Goal: Information Seeking & Learning: Learn about a topic

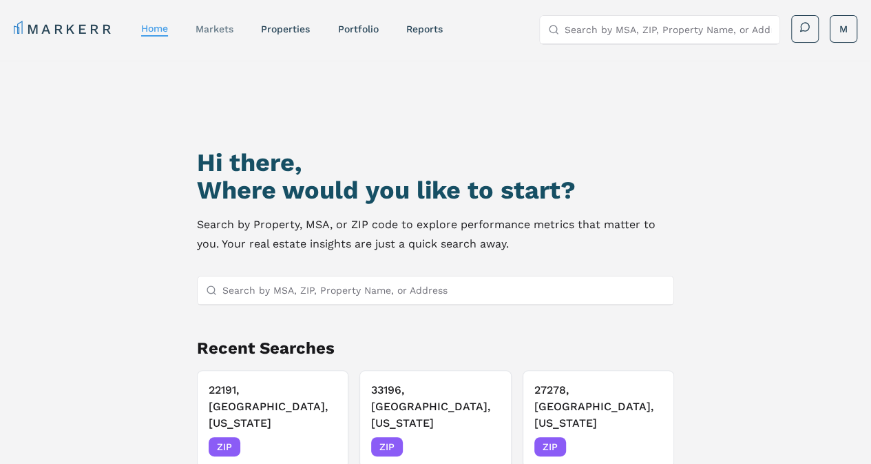
click at [220, 28] on link "markets" at bounding box center [215, 28] width 38 height 11
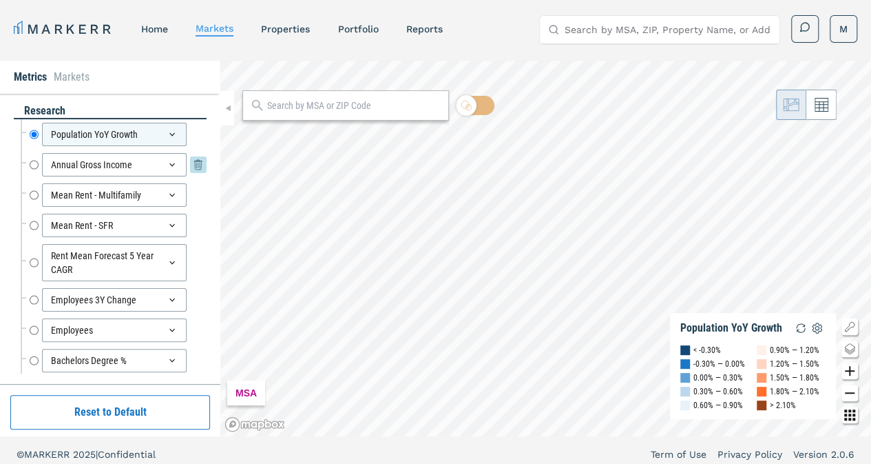
scroll to position [1, 0]
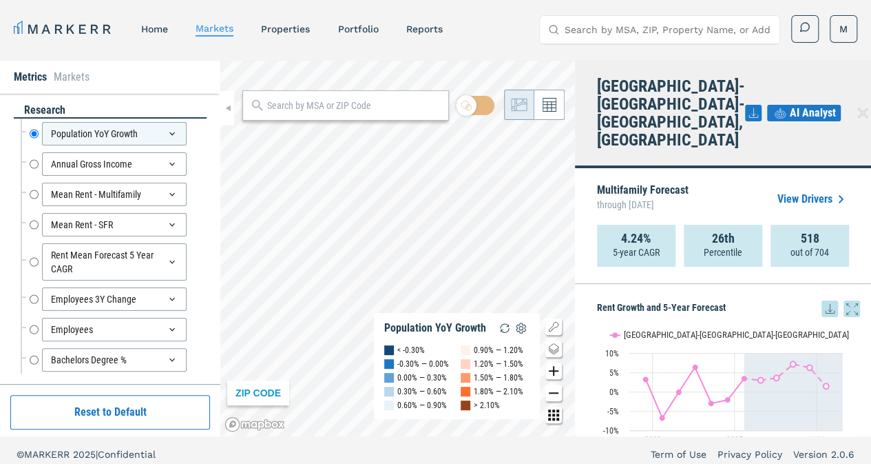
click at [364, 108] on div "ZIP CODE Population YoY Growth < -0.30% -0.30% — 0.00% 0.00% — 0.30% 0.30% — 0.…" at bounding box center [397, 248] width 355 height 375
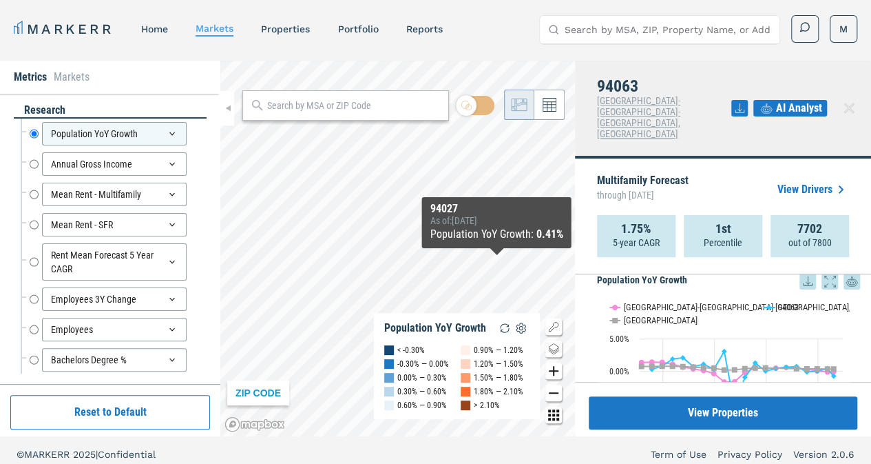
scroll to position [181, 0]
click at [621, 294] on rect "Interactive chart" at bounding box center [723, 373] width 253 height 172
click at [630, 313] on text "[GEOGRAPHIC_DATA]" at bounding box center [661, 318] width 74 height 10
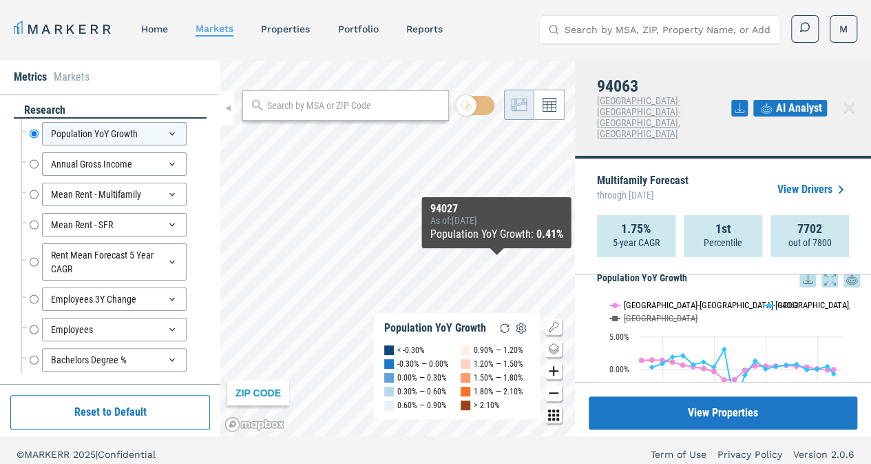
click at [719, 300] on button "Show San Francisco-Oakland-Hayward, CA" at bounding box center [679, 305] width 139 height 10
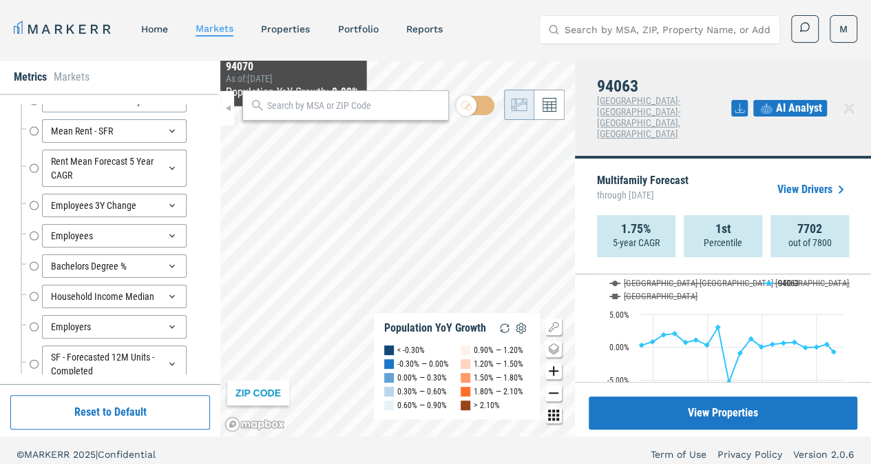
scroll to position [110, 0]
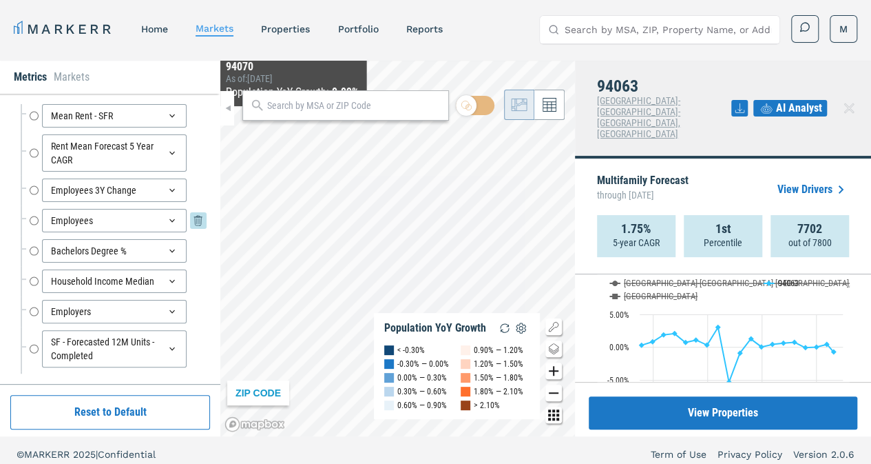
click at [33, 217] on input "Employees" at bounding box center [34, 220] width 9 height 23
radio input "false"
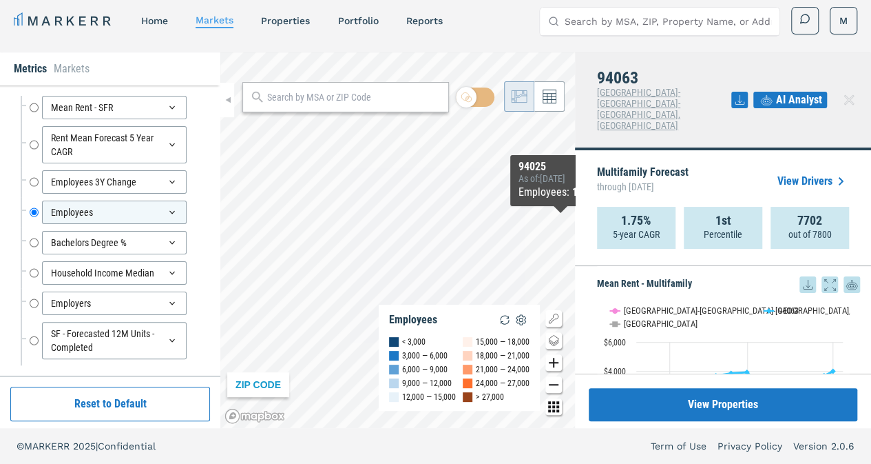
scroll to position [561, 0]
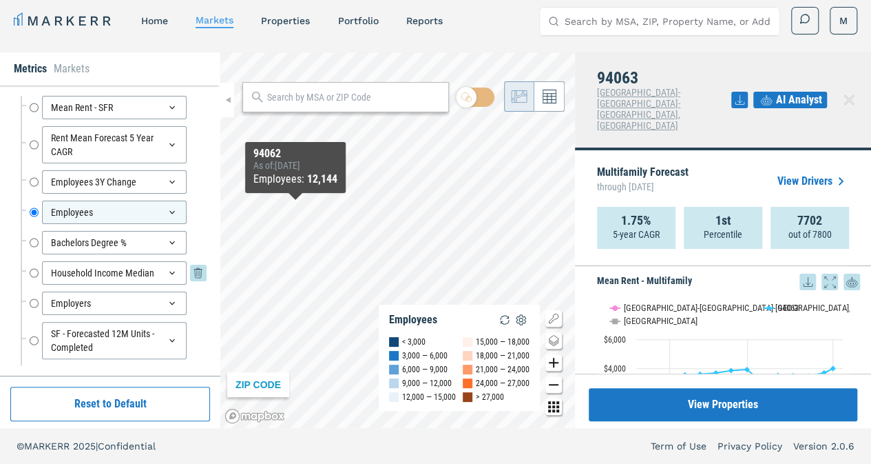
click at [34, 269] on input "Household Income Median" at bounding box center [34, 272] width 9 height 23
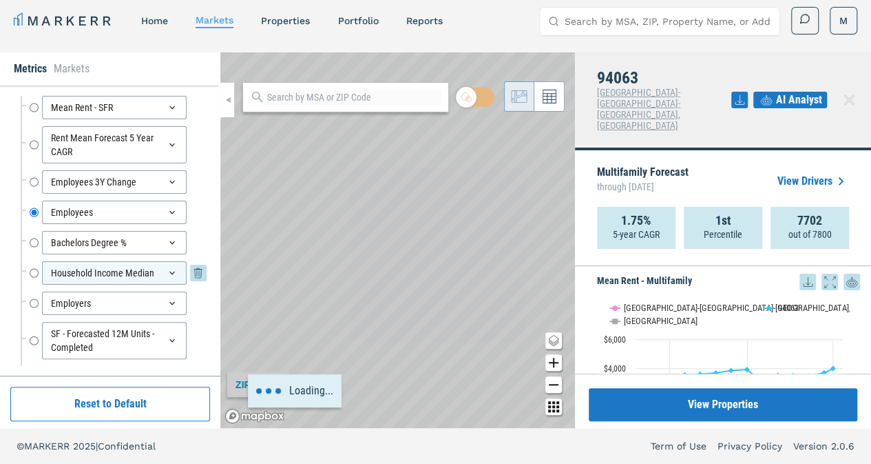
radio input "false"
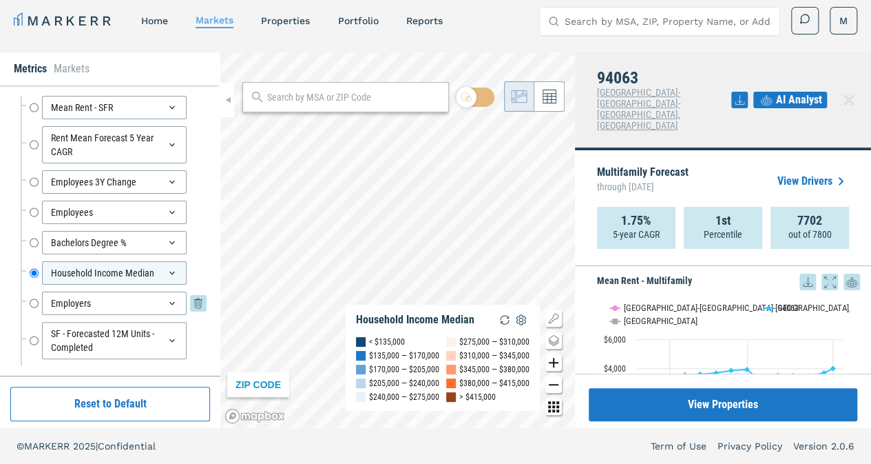
click at [32, 298] on input "Employers" at bounding box center [34, 302] width 9 height 23
radio input "false"
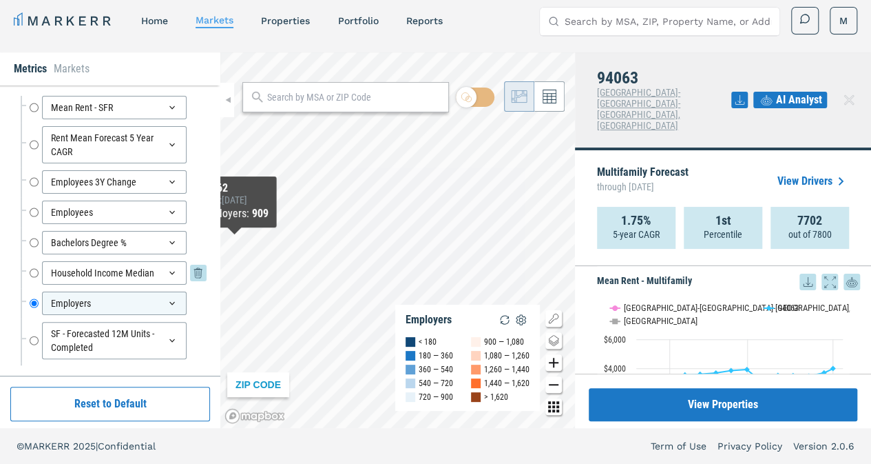
scroll to position [171, 0]
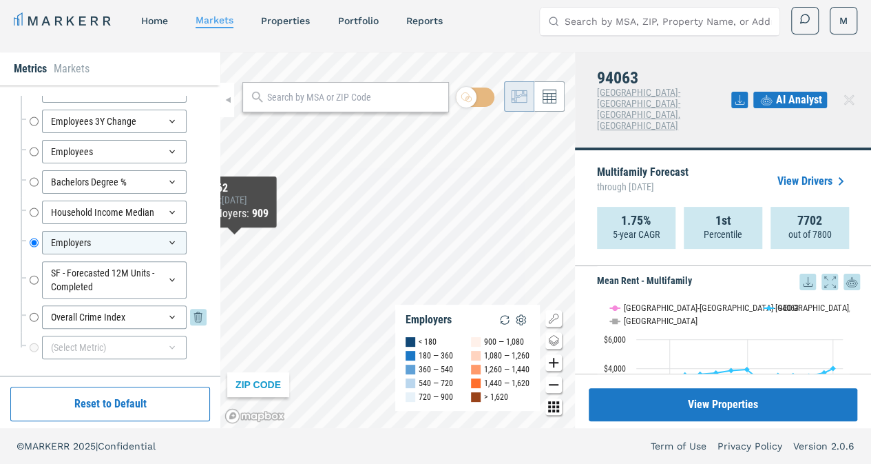
click at [31, 309] on input "Overall Crime Index" at bounding box center [34, 316] width 9 height 23
radio input "false"
radio input "true"
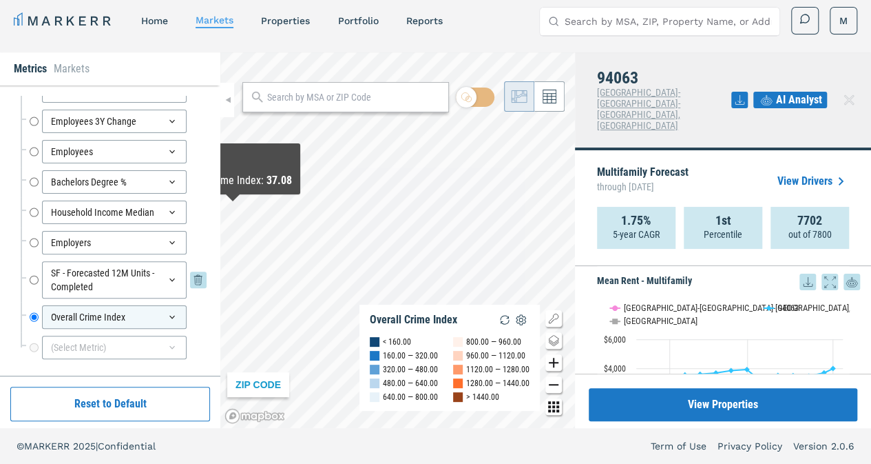
click at [39, 274] on div "SF - Forecasted 12M Units - Completed SF - Forecasted 12M Units - Completed" at bounding box center [118, 279] width 177 height 37
click at [30, 276] on input "SF - Forecasted 12M Units - Completed" at bounding box center [34, 279] width 9 height 37
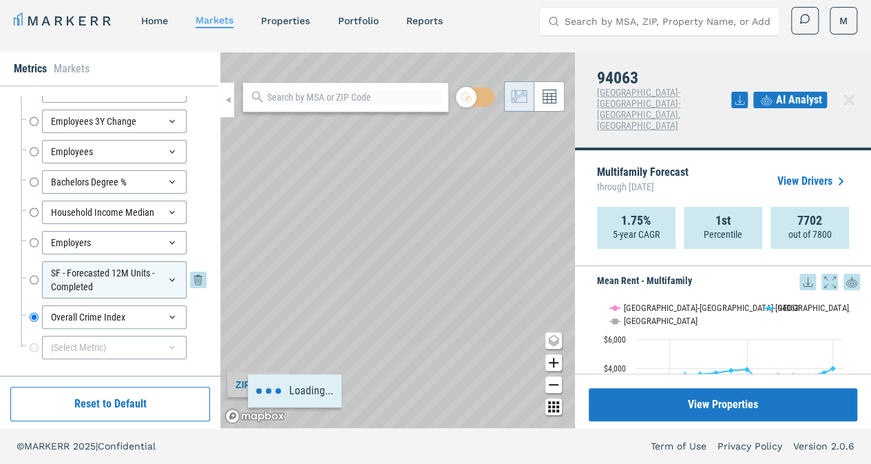
radio input "true"
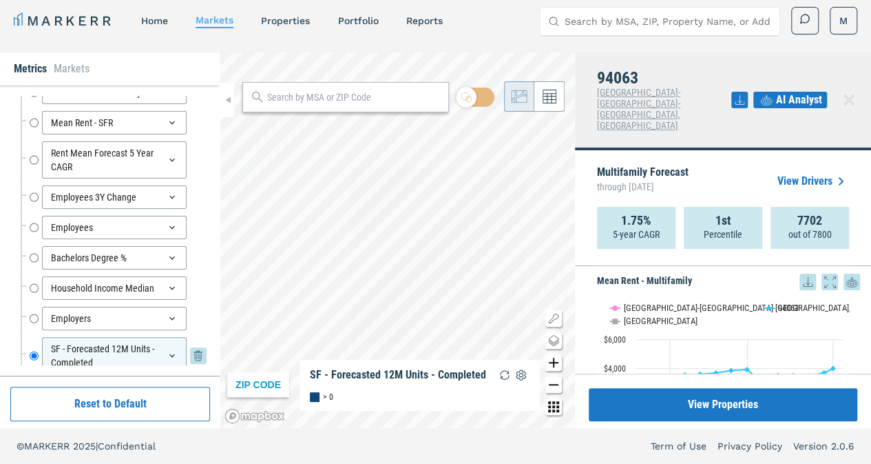
scroll to position [96, 0]
click at [37, 254] on input "Bachelors Degree %" at bounding box center [34, 256] width 9 height 23
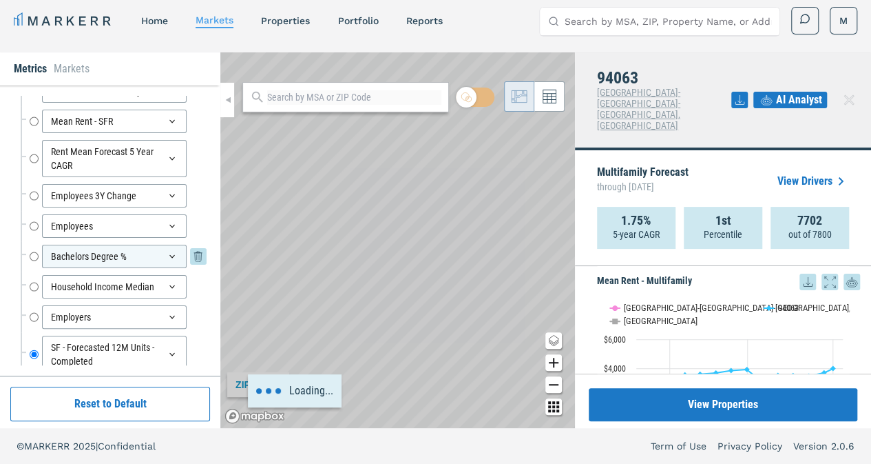
radio input "true"
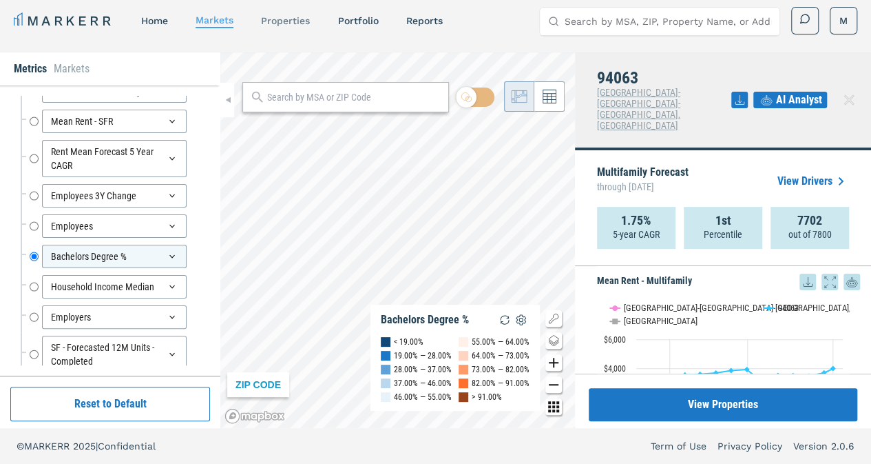
click at [276, 25] on link "properties" at bounding box center [285, 20] width 49 height 11
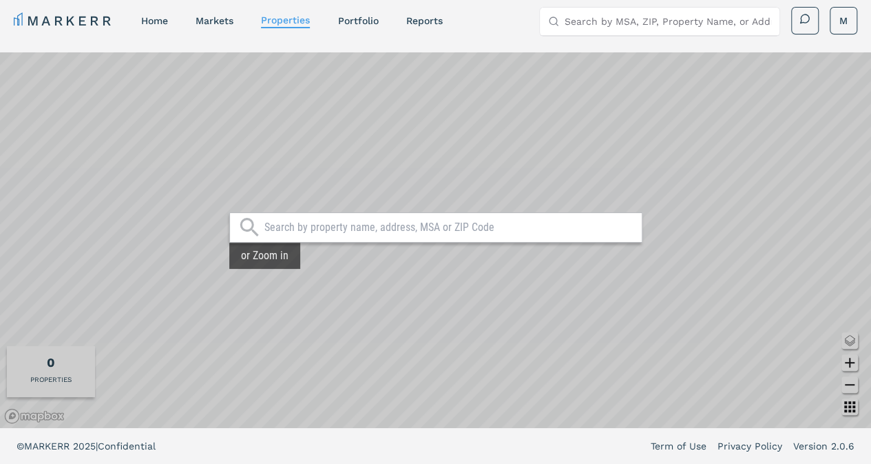
click at [307, 225] on input "text" at bounding box center [449, 227] width 371 height 14
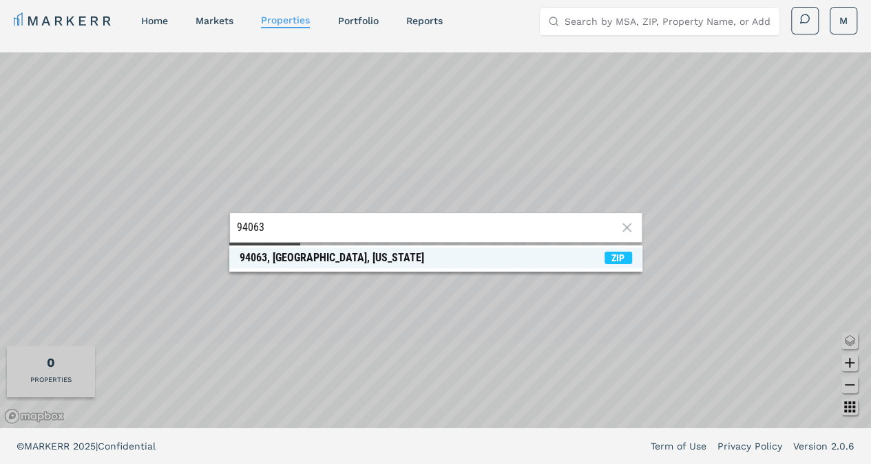
type input "94063"
click at [304, 261] on div "94063, [GEOGRAPHIC_DATA], [US_STATE]" at bounding box center [332, 258] width 185 height 14
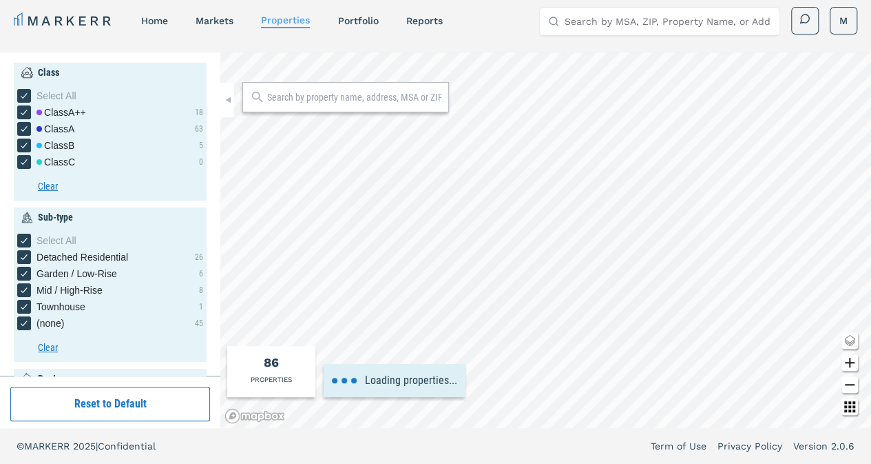
type input "4600"
type input "5200"
type input "4.8"
type input "5"
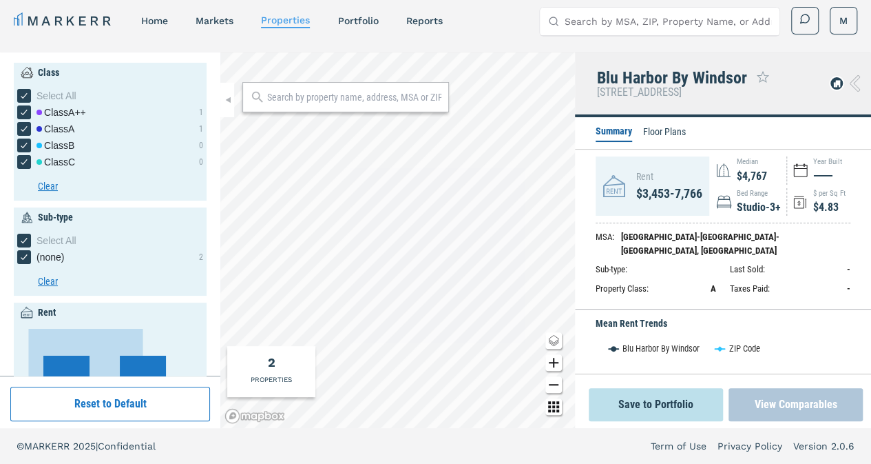
click at [770, 406] on button "View Comparables" at bounding box center [796, 404] width 134 height 33
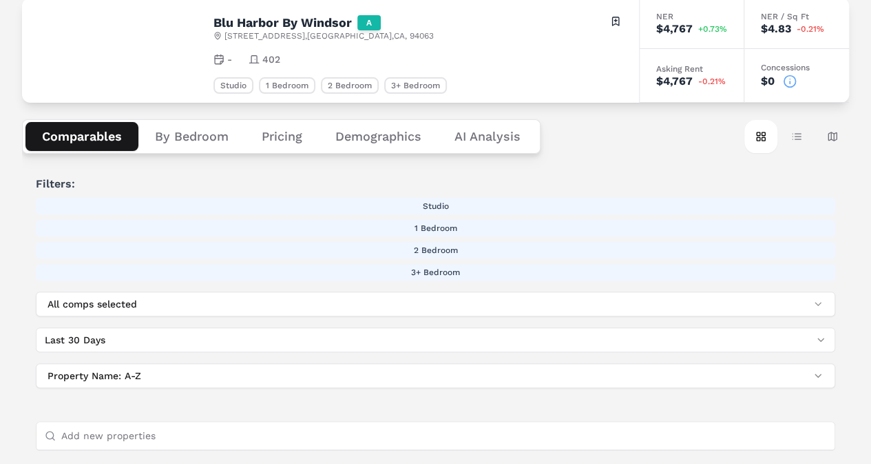
scroll to position [91, 0]
click at [362, 132] on button "Demographics" at bounding box center [378, 135] width 119 height 29
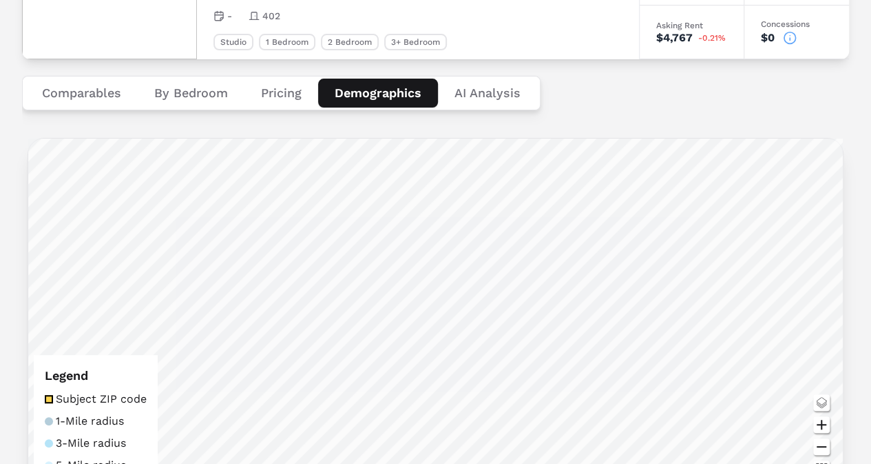
scroll to position [134, 0]
